Goal: Task Accomplishment & Management: Complete application form

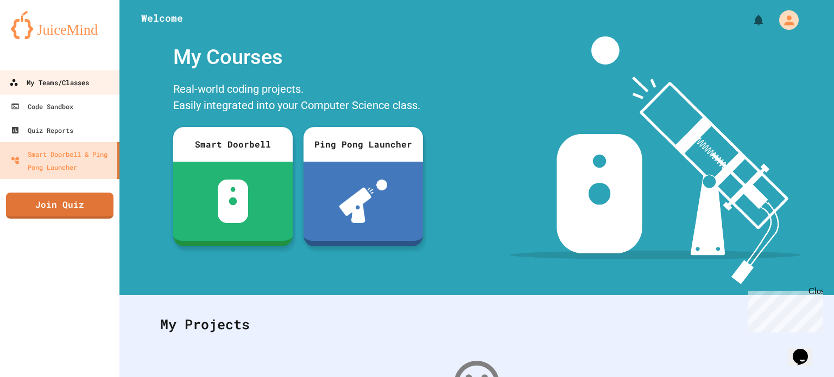
click at [46, 85] on div "My Teams/Classes" at bounding box center [49, 83] width 80 height 14
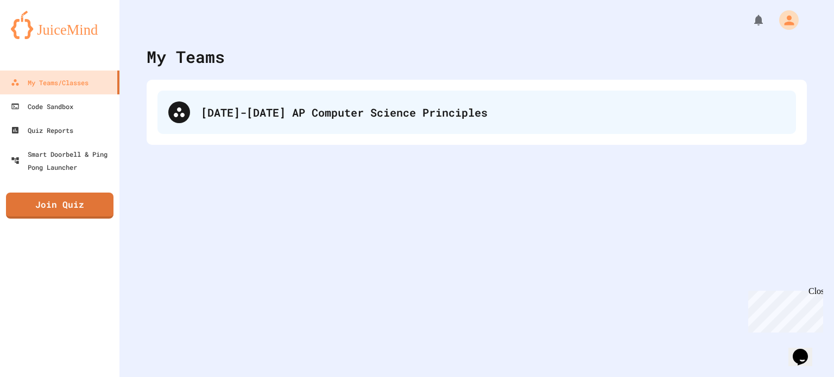
click at [222, 122] on div "[DATE]-[DATE] AP Computer Science Principles" at bounding box center [476, 112] width 638 height 43
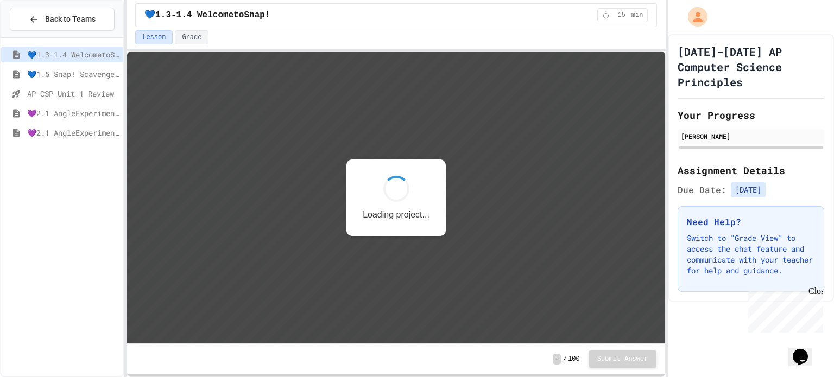
scroll to position [1, 0]
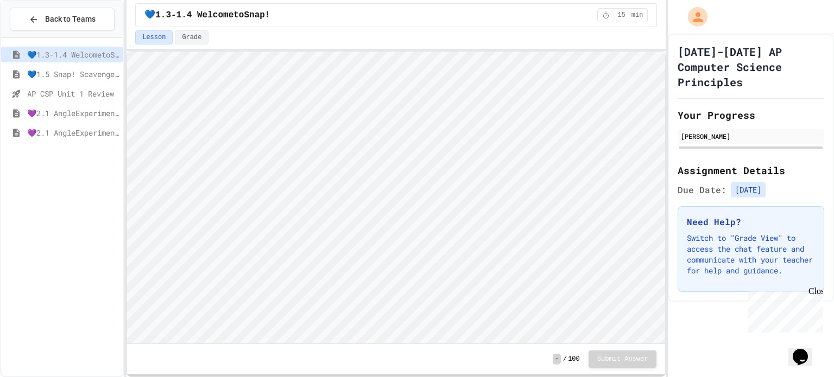
click at [72, 74] on span "💙1.5 Snap! ScavengerHunt" at bounding box center [73, 73] width 92 height 11
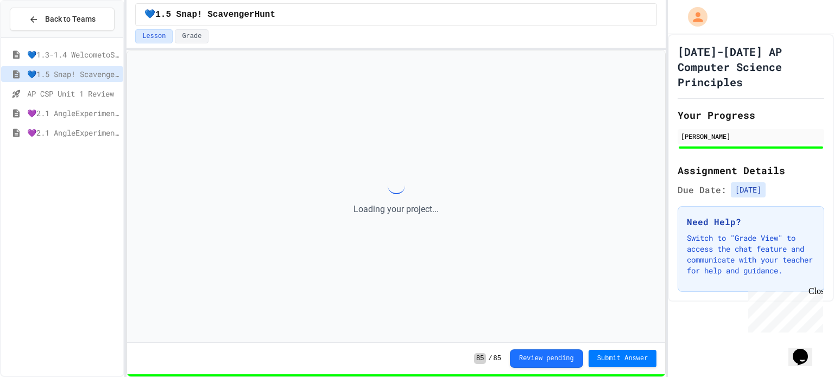
click at [79, 93] on span "AP CSP Unit 1 Review" at bounding box center [73, 93] width 92 height 11
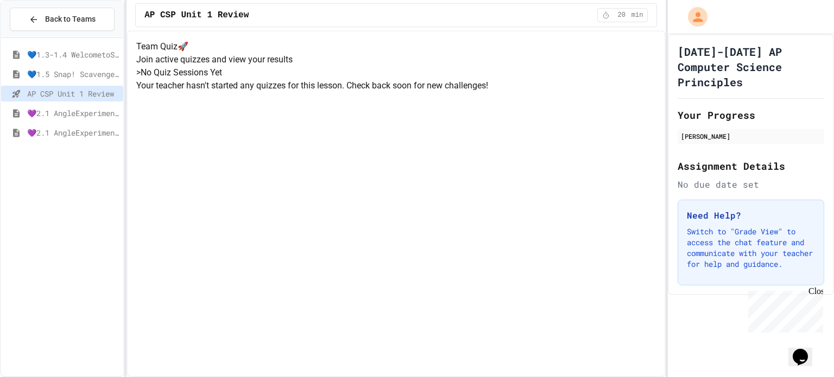
click at [79, 61] on div "💙1.3-1.4 WelcometoSnap!" at bounding box center [62, 55] width 122 height 16
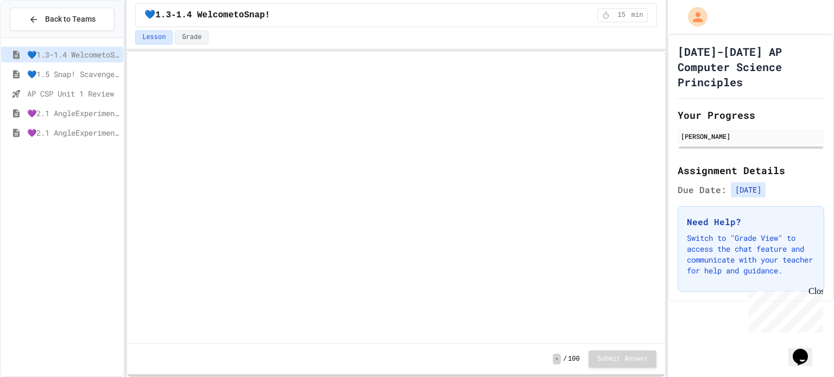
click at [76, 77] on span "💙1.5 Snap! ScavengerHunt" at bounding box center [73, 73] width 92 height 11
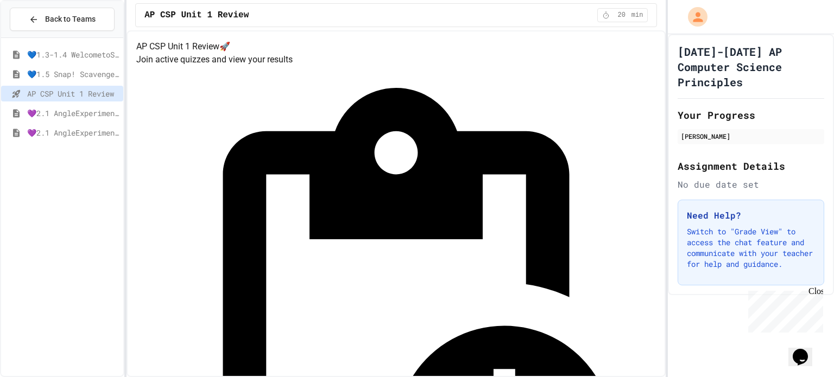
click at [80, 109] on span "💜2.1 AngleExperiments1" at bounding box center [73, 112] width 92 height 11
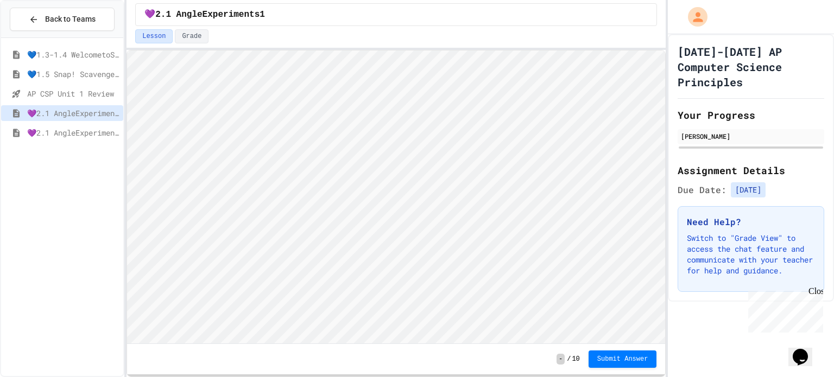
click at [85, 128] on span "💜2.1 AngleExperiments2" at bounding box center [73, 132] width 92 height 11
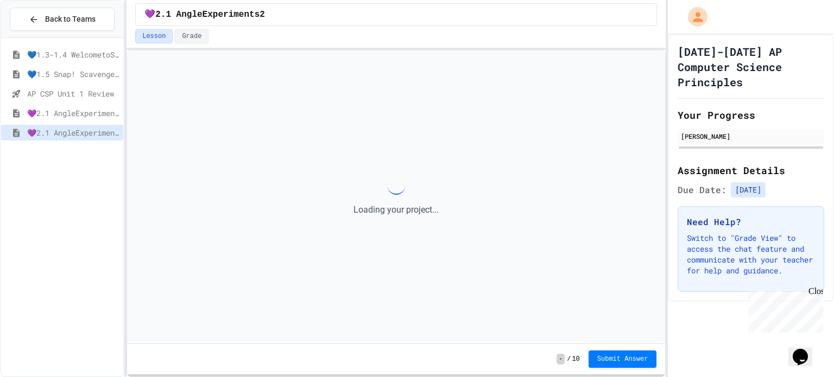
click at [91, 113] on span "💜2.1 AngleExperiments1" at bounding box center [73, 112] width 92 height 11
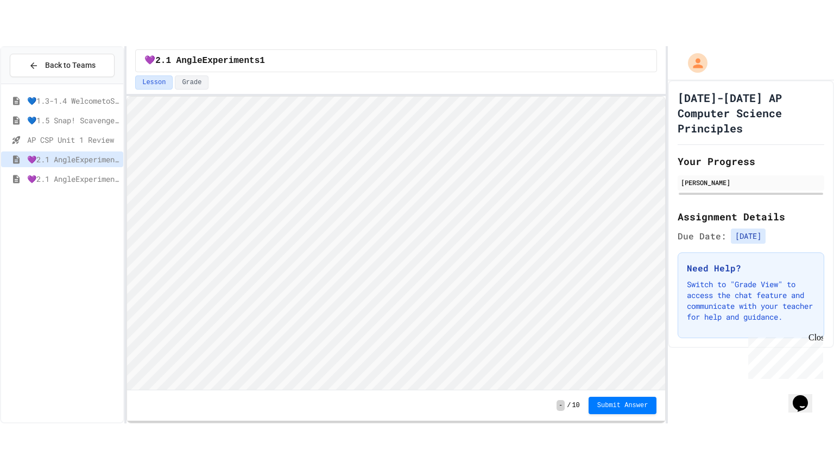
scroll to position [1, 0]
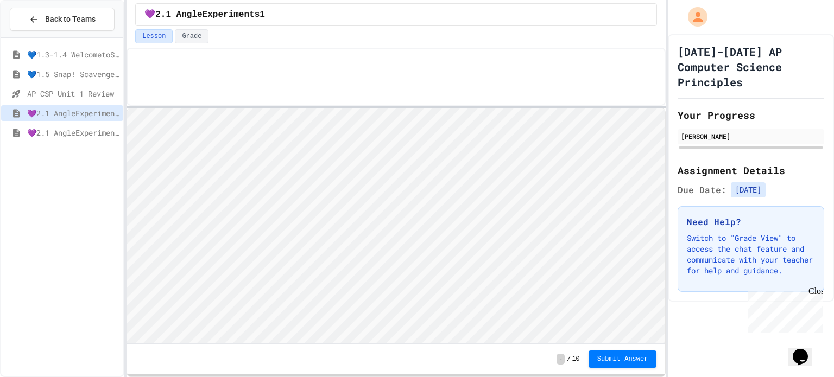
click at [366, 106] on div at bounding box center [395, 107] width 539 height 2
click at [278, 69] on p at bounding box center [407, 75] width 498 height 14
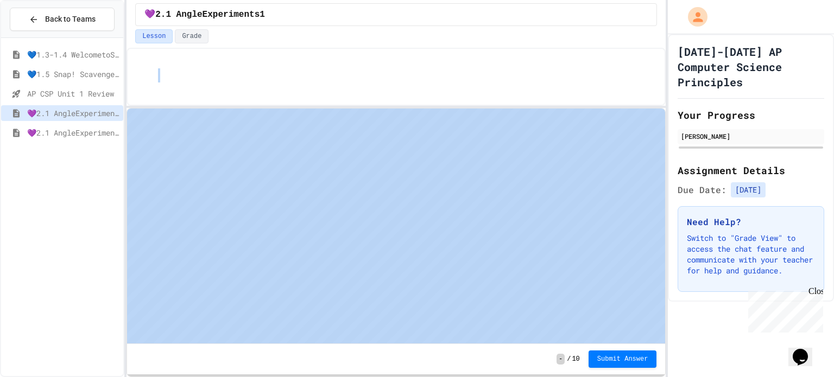
click at [278, 69] on p at bounding box center [407, 75] width 498 height 14
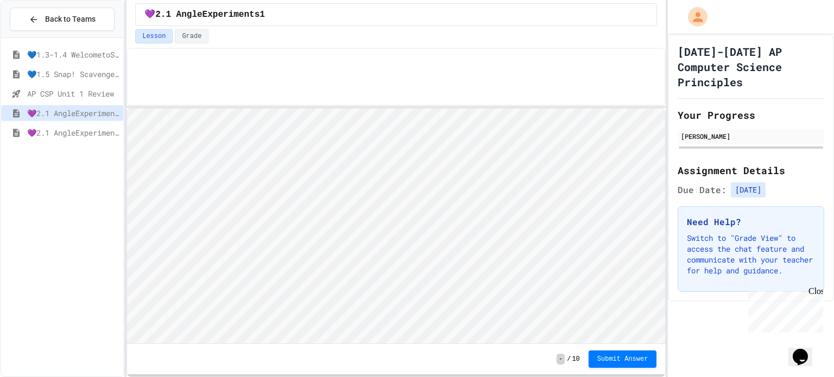
click at [278, 69] on p at bounding box center [407, 75] width 498 height 14
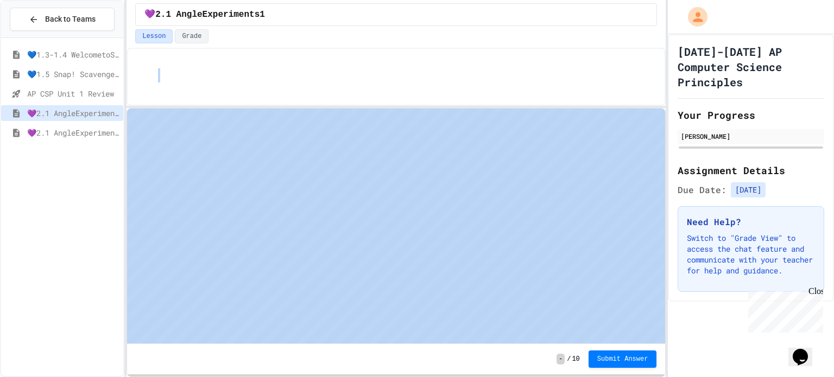
click at [278, 69] on p at bounding box center [407, 75] width 498 height 14
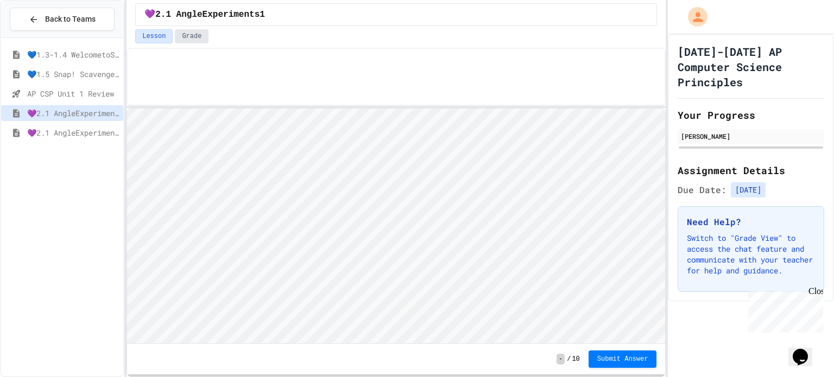
click at [177, 34] on button "Grade" at bounding box center [192, 36] width 34 height 14
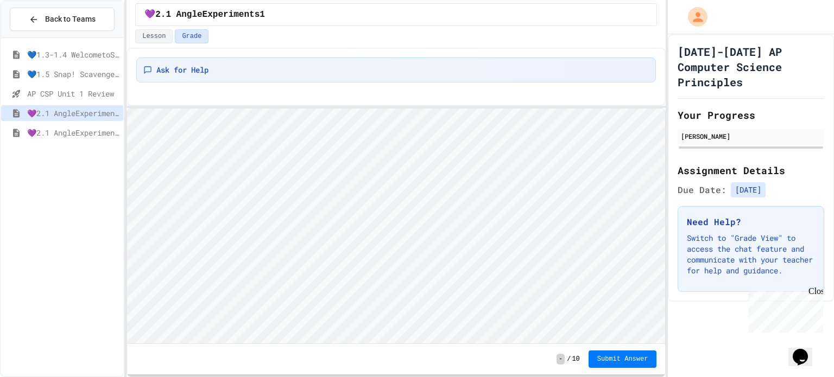
click at [177, 34] on button "Grade" at bounding box center [192, 36] width 34 height 14
click at [147, 36] on button "Lesson" at bounding box center [153, 36] width 37 height 14
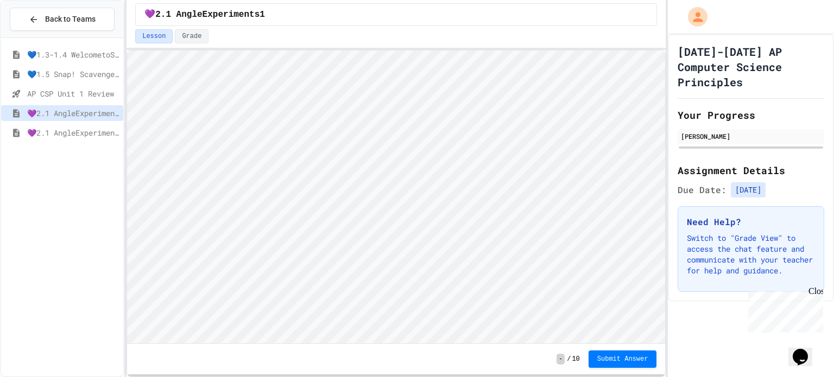
click at [255, 38] on div "💜2.1 AngleExperiments1 Lesson Grade - / 10 Submit Answer" at bounding box center [395, 188] width 539 height 377
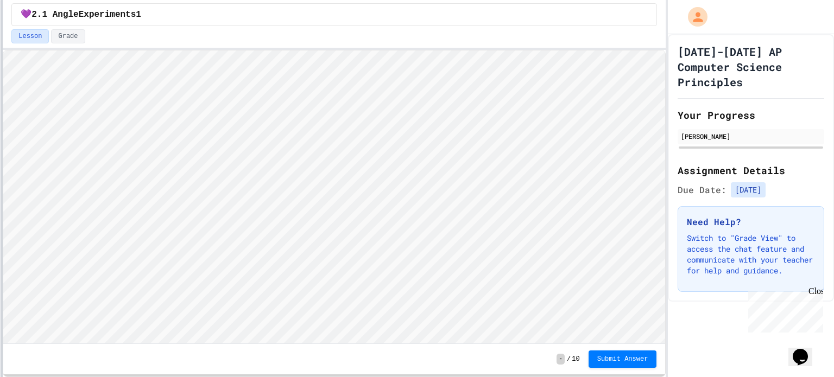
click at [0, 11] on div "Back to Teams 💙1.3-1.4 WelcometoSnap! 💙1.5 Snap! ScavengerHunt AP CSP Unit 1 Re…" at bounding box center [417, 188] width 834 height 377
click at [274, 0] on html "We are updating our servers at 7PM EST [DATE]. [PERSON_NAME] should continue to…" at bounding box center [417, 188] width 834 height 377
click at [384, 5] on div "💜2.1 AngleExperiments1 Lesson Grade - / 10 Submit Answer" at bounding box center [334, 188] width 663 height 377
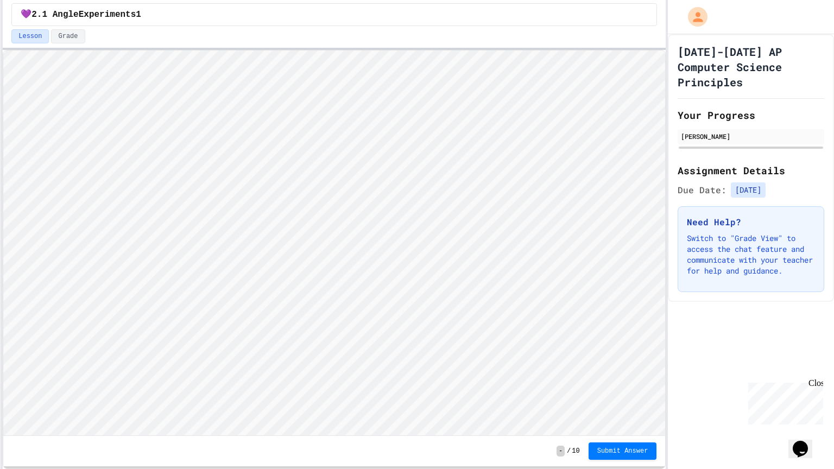
type textarea "**********"
click at [597, 377] on span "Submit Answer" at bounding box center [622, 450] width 51 height 9
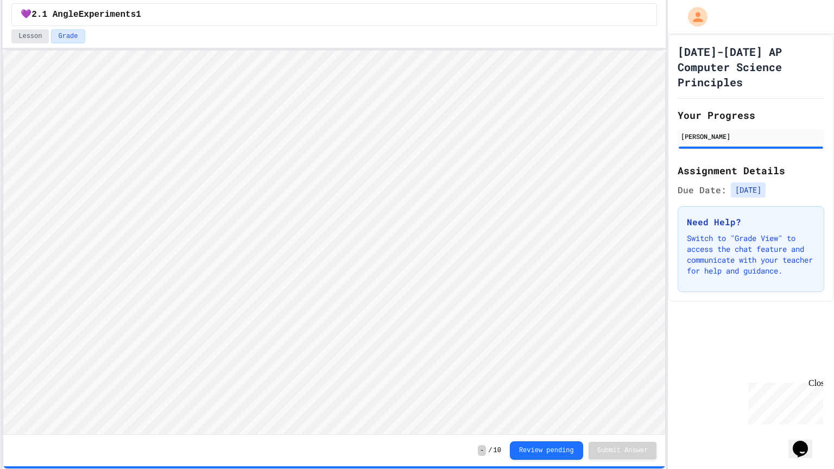
click at [44, 39] on button "Lesson" at bounding box center [29, 36] width 37 height 14
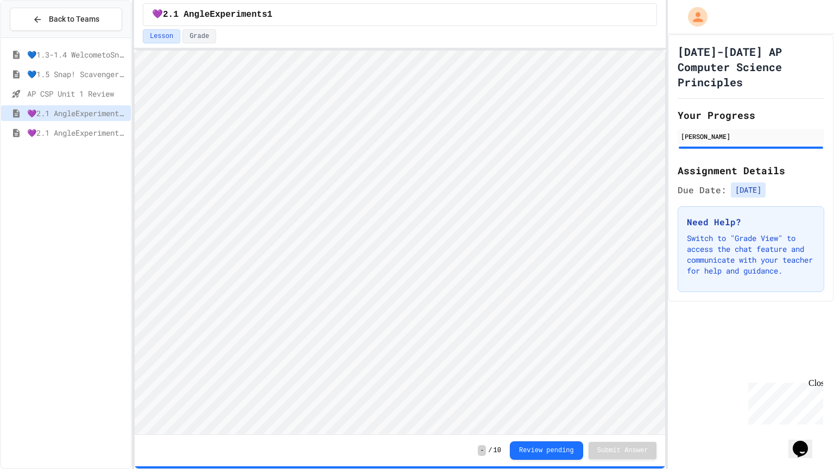
click at [140, 132] on div "Back to Teams 💙1.3-1.4 WelcometoSnap! 💙1.5 Snap! ScavengerHunt AP CSP Unit 1 Re…" at bounding box center [417, 234] width 834 height 469
click at [52, 116] on span "💜2.1 AngleExperiments1" at bounding box center [80, 112] width 107 height 11
click at [54, 125] on div "💜2.1 AngleExperiments2" at bounding box center [70, 133] width 138 height 16
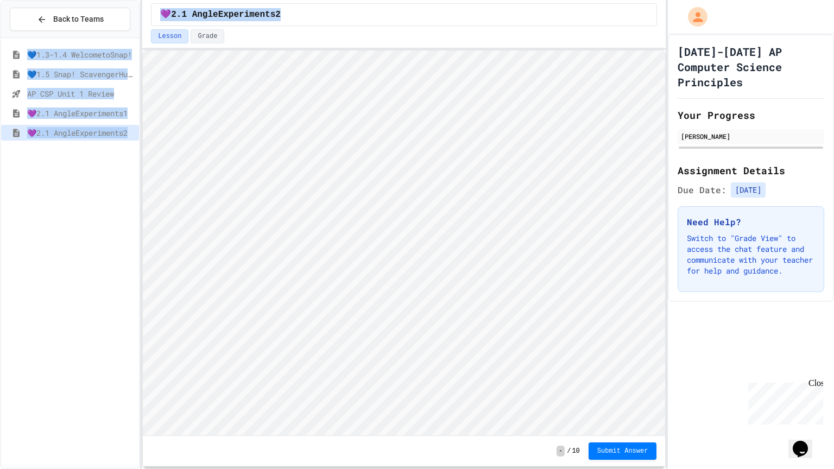
drag, startPoint x: 123, startPoint y: 36, endPoint x: 143, endPoint y: 38, distance: 20.7
click at [143, 38] on div "Back to Teams 💙1.3-1.4 WelcometoSnap! 💙1.5 Snap! ScavengerHunt AP CSP Unit 1 Re…" at bounding box center [417, 234] width 834 height 469
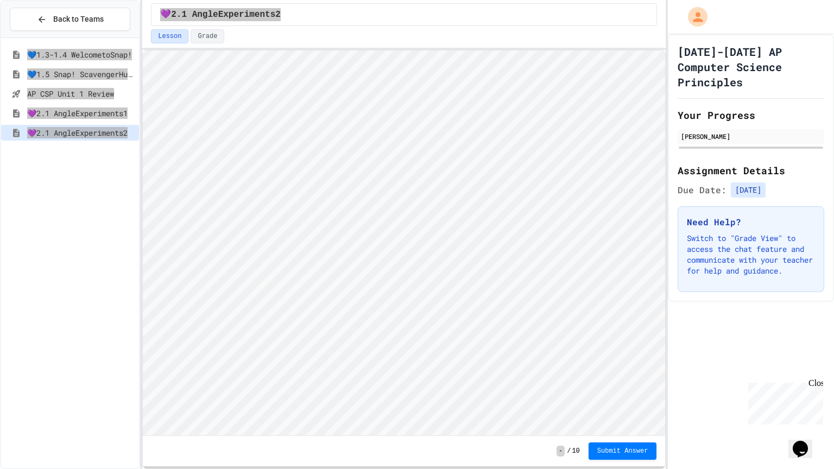
scroll to position [1, 0]
click at [140, 45] on div at bounding box center [141, 234] width 2 height 469
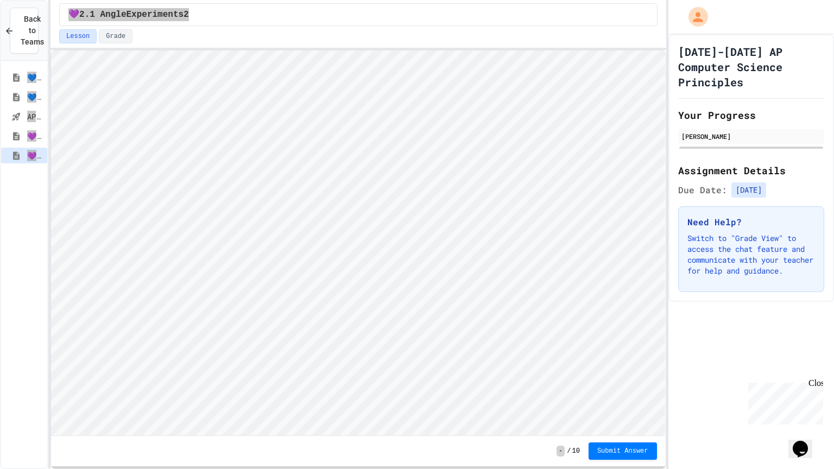
click at [52, 37] on div "Back to Teams 💙1.3-1.4 WelcometoSnap! 💙1.5 Snap! ScavengerHunt AP CSP Unit 1 Re…" at bounding box center [417, 234] width 834 height 469
click at [31, 208] on div "💙1.3-1.4 WelcometoSnap! 💙1.5 Snap! ScavengerHunt AP CSP Unit 1 Review 💜2.1 Angl…" at bounding box center [24, 276] width 46 height 422
click at [36, 204] on div "💙1.3-1.4 WelcometoSnap! 💙1.5 Snap! ScavengerHunt AP CSP Unit 1 Review 💜2.1 Angl…" at bounding box center [24, 276] width 46 height 422
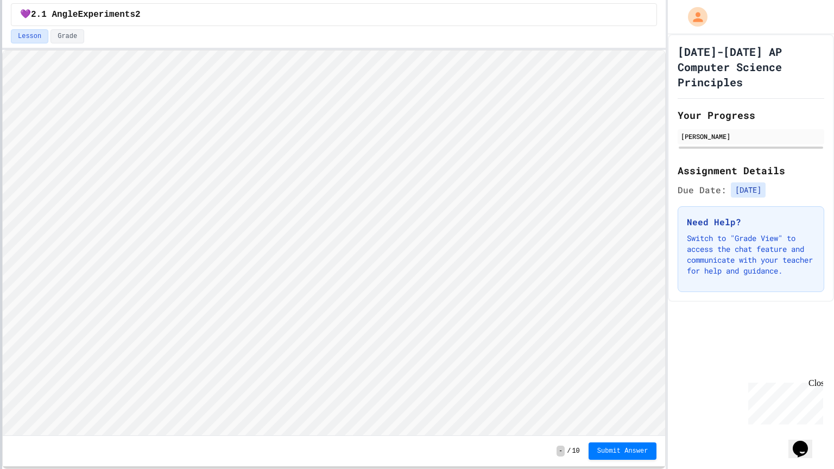
click at [0, 194] on div at bounding box center [1, 234] width 2 height 469
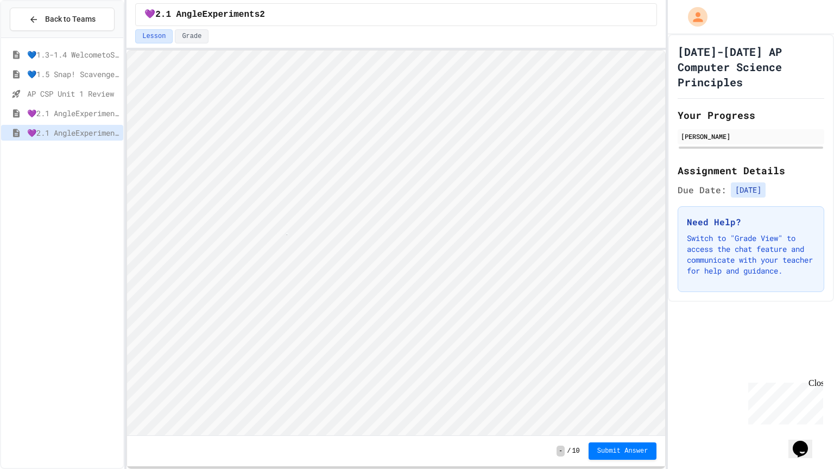
scroll to position [1, 2]
type textarea "*"
type textarea "**"
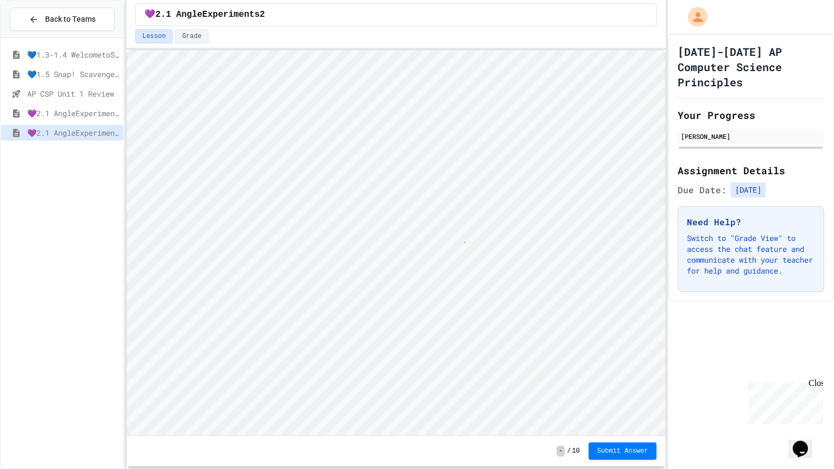
type textarea "**"
type textarea "*"
